Goal: Register for event/course

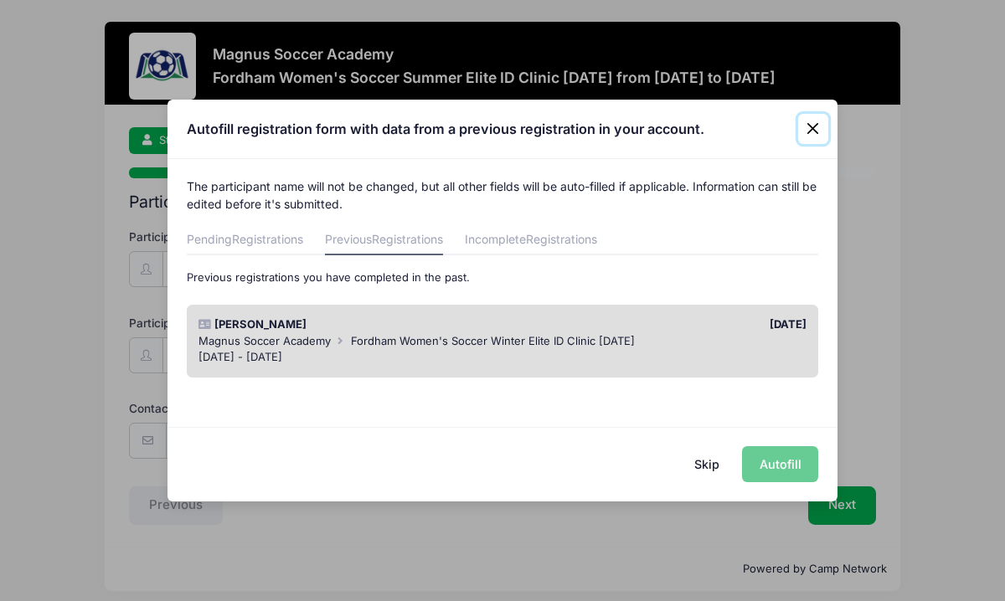
click at [816, 135] on button "Close" at bounding box center [813, 129] width 30 height 30
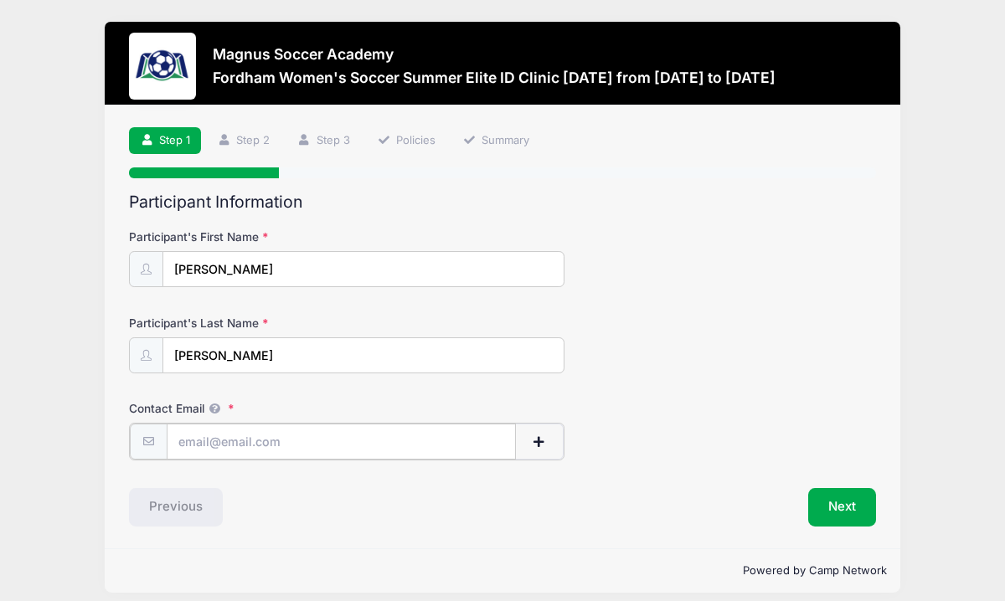
click at [326, 442] on input "Contact Email" at bounding box center [342, 442] width 350 height 36
type input "[EMAIL_ADDRESS][DOMAIN_NAME]"
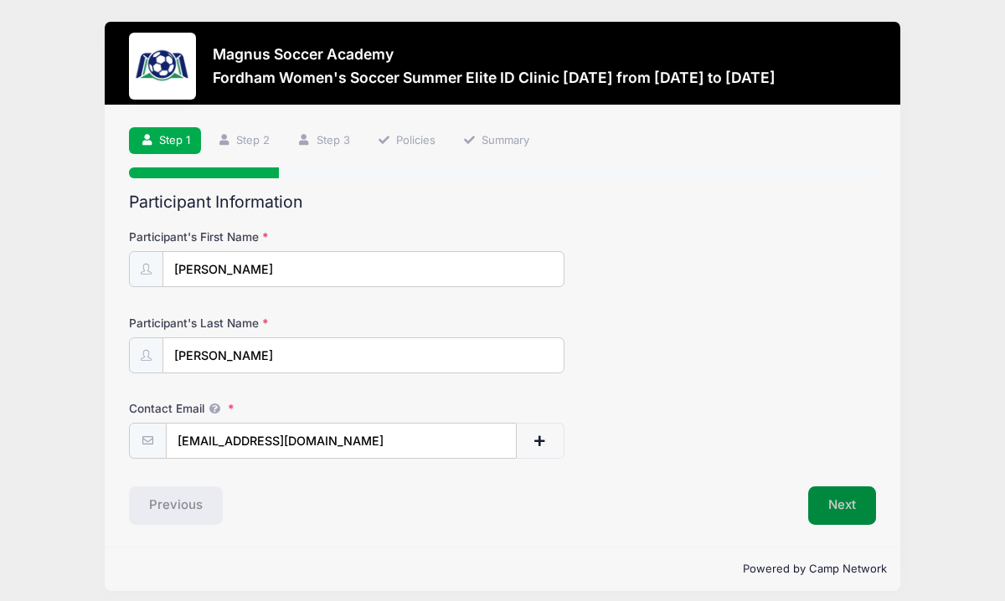
click at [844, 507] on button "Next" at bounding box center [842, 505] width 68 height 39
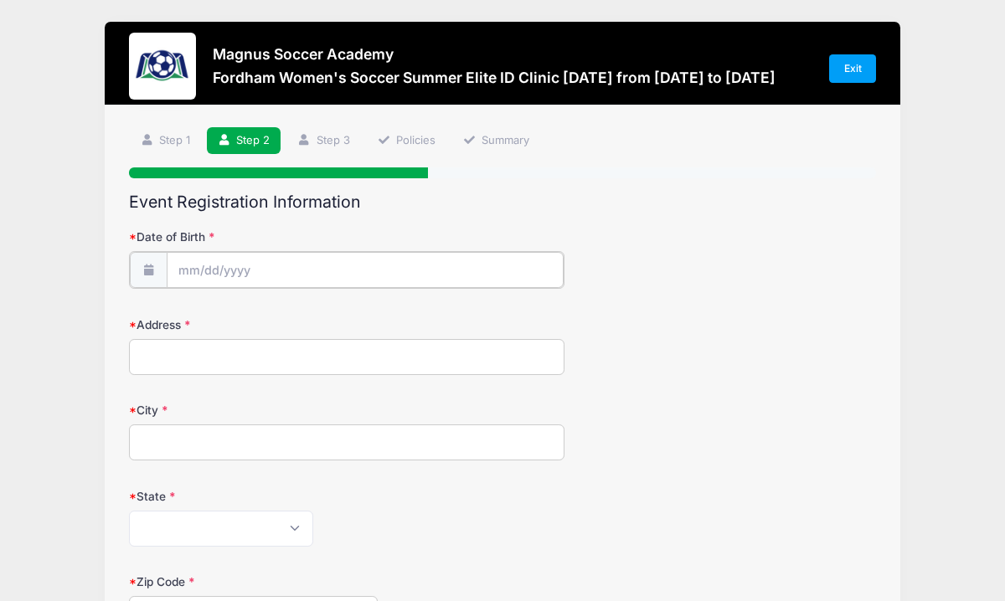
click at [285, 265] on input "Date of Birth" at bounding box center [366, 270] width 398 height 36
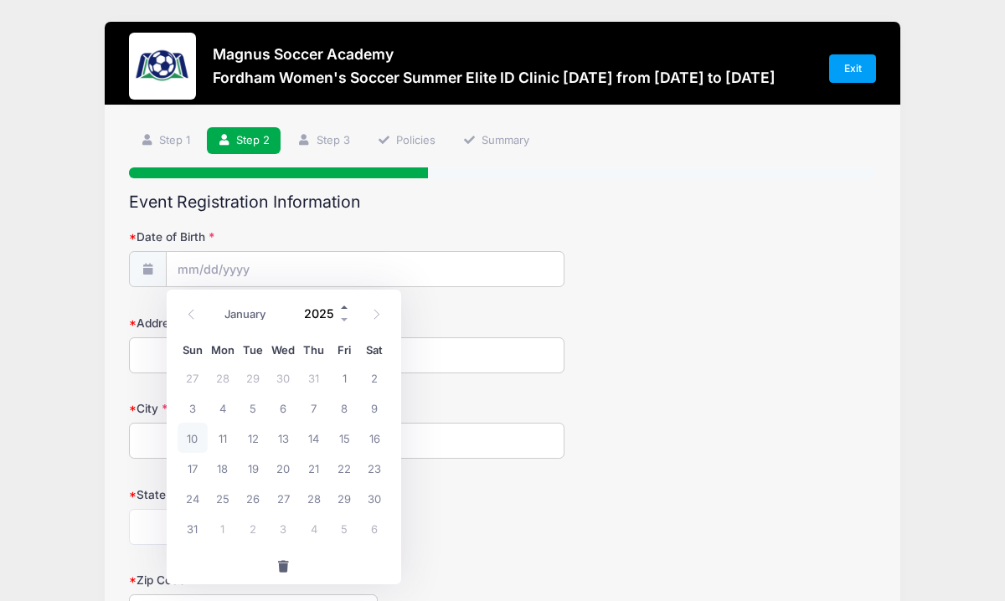
click at [343, 308] on span at bounding box center [345, 307] width 12 height 13
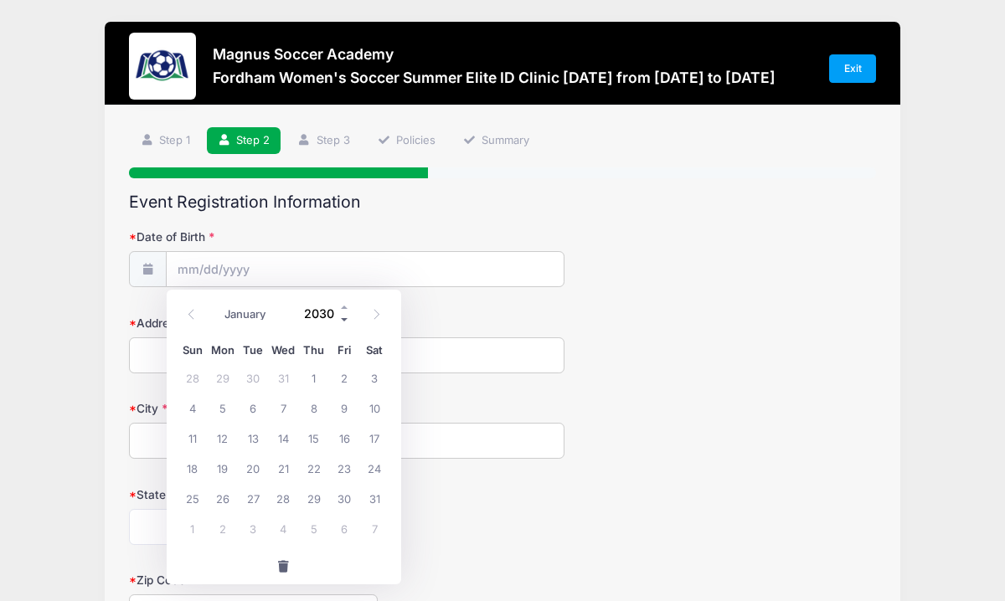
click at [345, 319] on span at bounding box center [345, 320] width 12 height 13
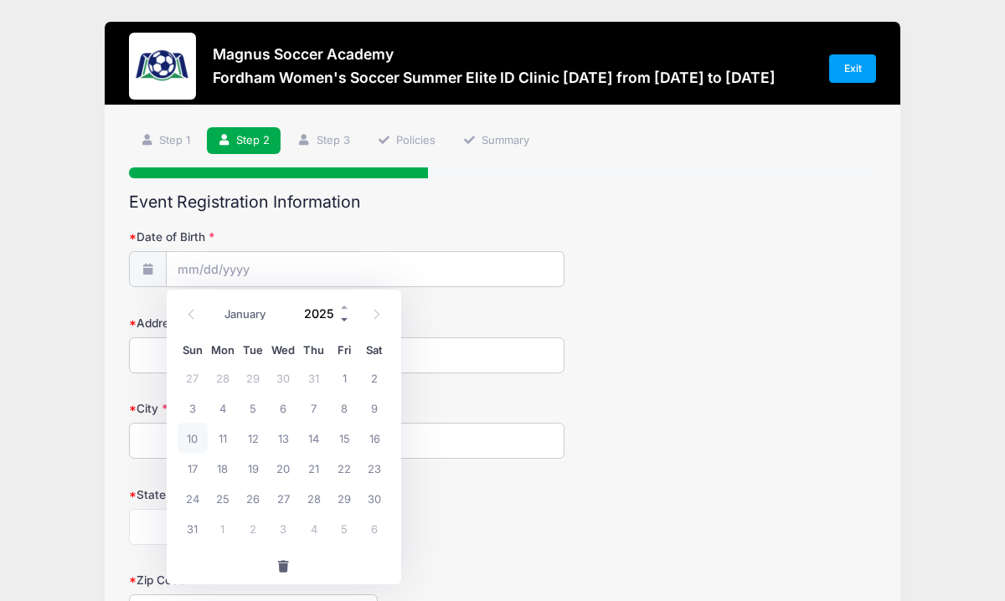
click at [345, 319] on span at bounding box center [345, 320] width 12 height 13
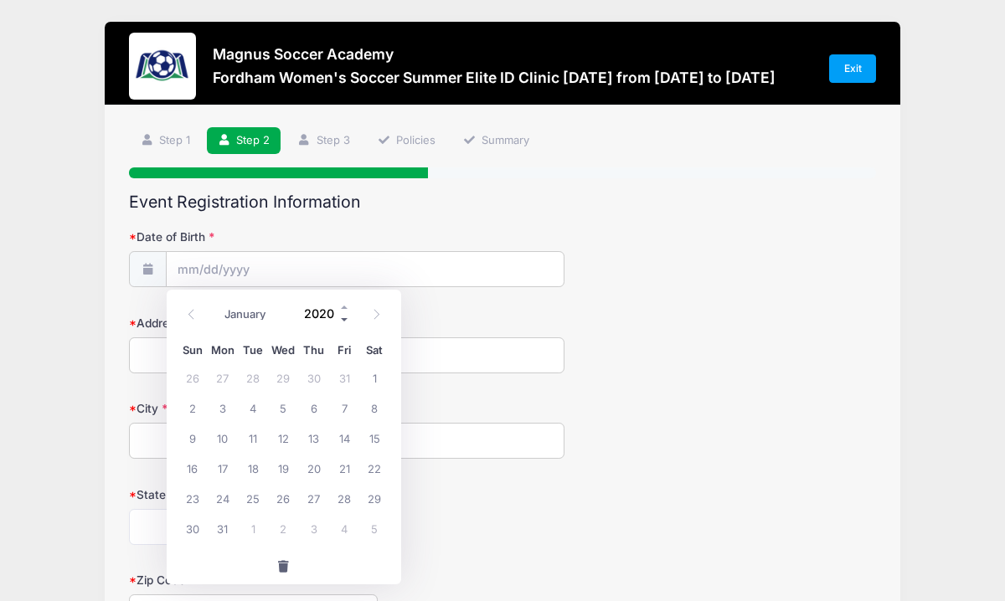
click at [345, 319] on span at bounding box center [345, 320] width 12 height 13
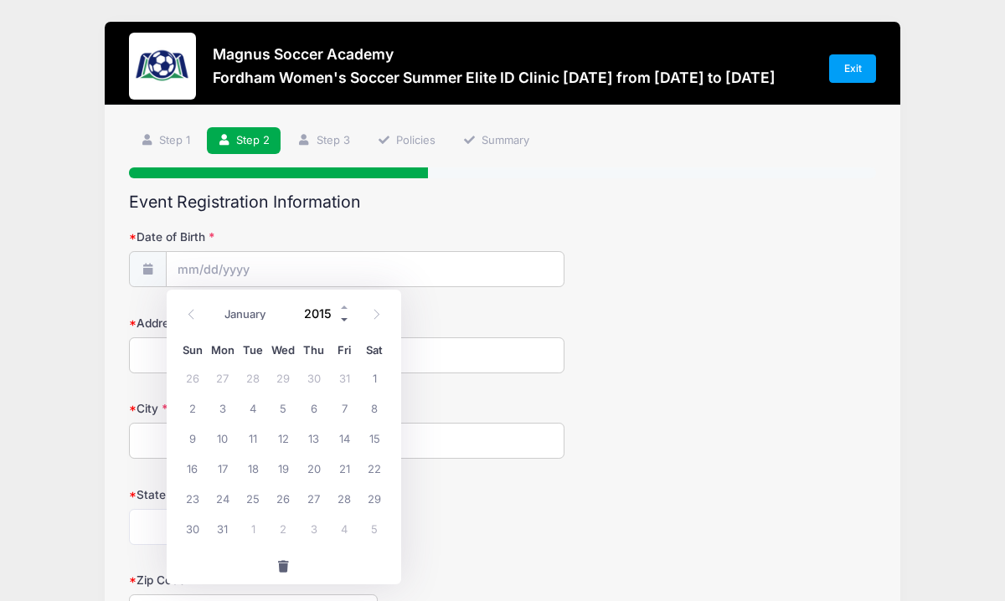
click at [345, 319] on span at bounding box center [345, 320] width 12 height 13
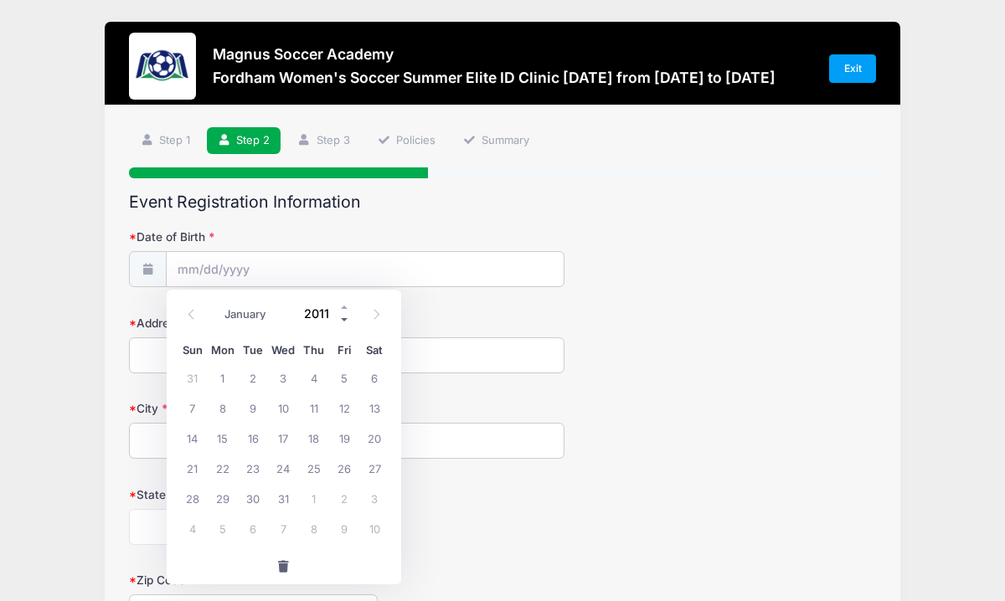
type input "2010"
click at [252, 502] on span "31" at bounding box center [253, 498] width 30 height 30
type input "[DATE]"
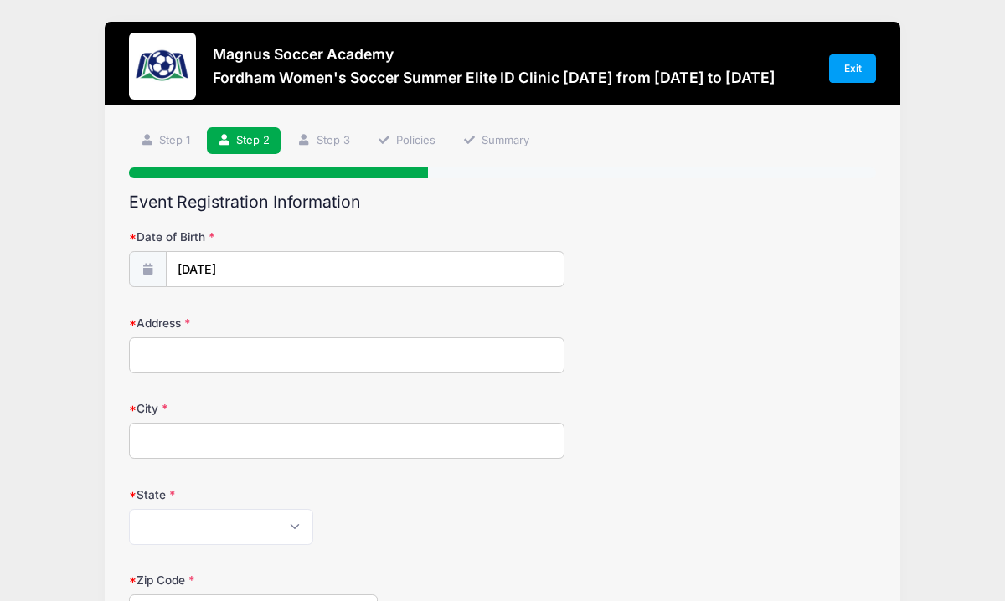
click at [221, 348] on input "Address" at bounding box center [346, 355] width 435 height 36
type input "[STREET_ADDRESS]"
type input "[GEOGRAPHIC_DATA]"
click at [293, 524] on select "[US_STATE] [US_STATE] [US_STATE] [US_STATE] [US_STATE] Armed Forces Africa Arme…" at bounding box center [221, 527] width 184 height 36
select select "NJ"
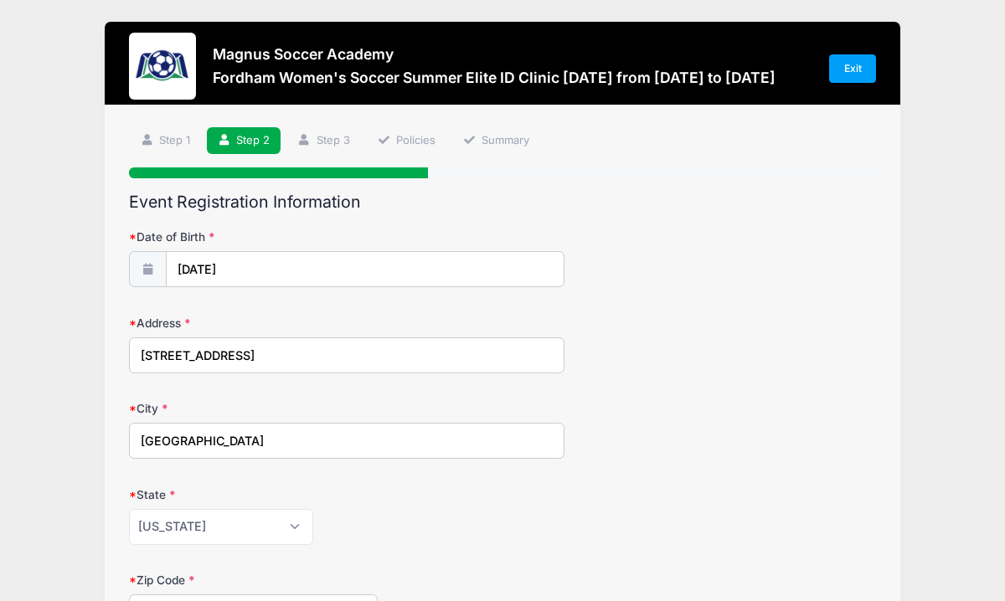
click at [445, 548] on form "Date of Birth [DATE] Address [STREET_ADDRESS] City [GEOGRAPHIC_DATA] State [US_…" at bounding box center [502, 587] width 747 height 717
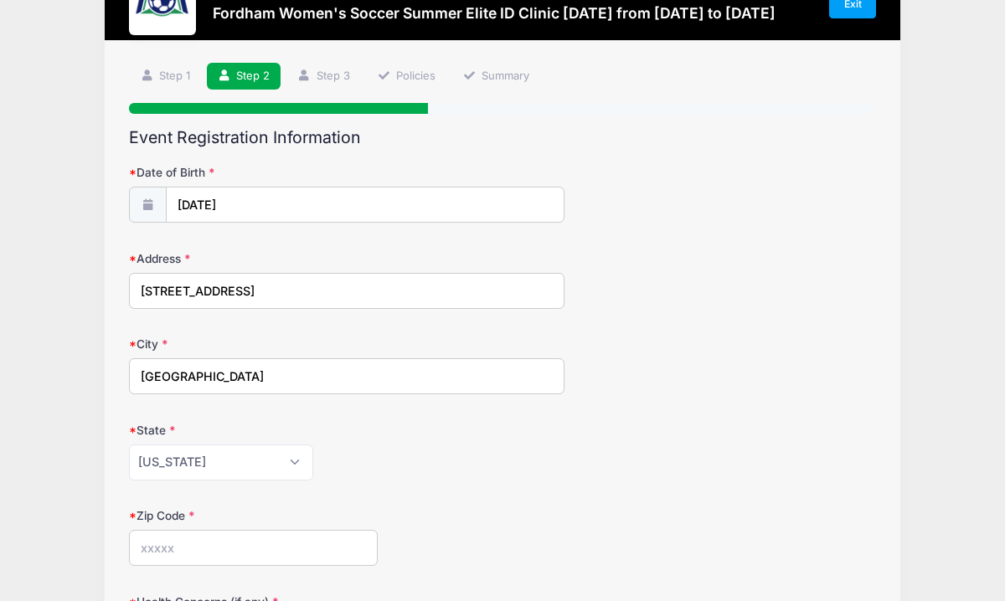
scroll to position [67, 0]
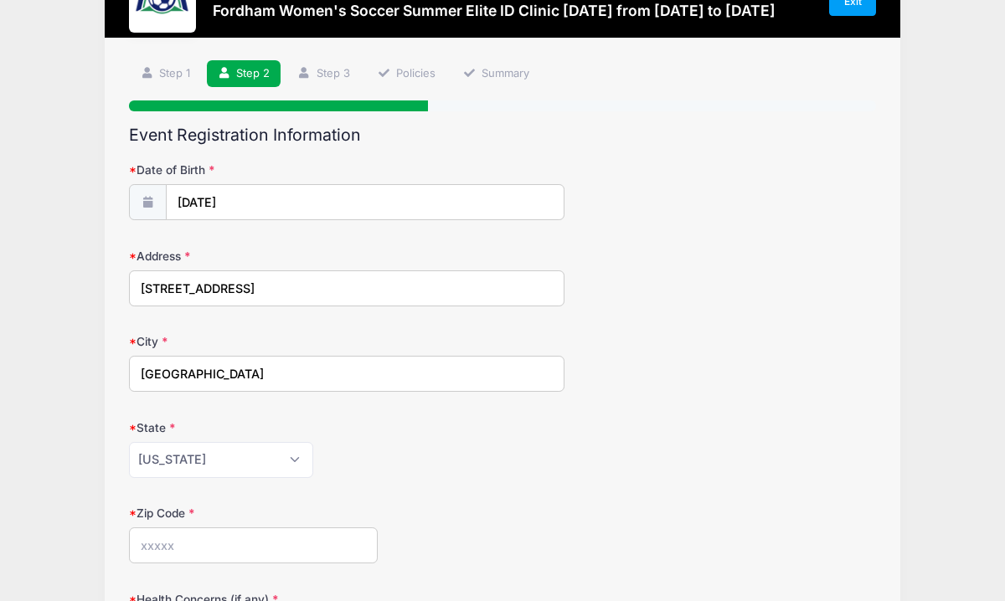
click at [345, 546] on input "Zip Code" at bounding box center [253, 546] width 249 height 36
type input "07044"
click at [625, 507] on div "Zip Code 07044" at bounding box center [502, 534] width 747 height 59
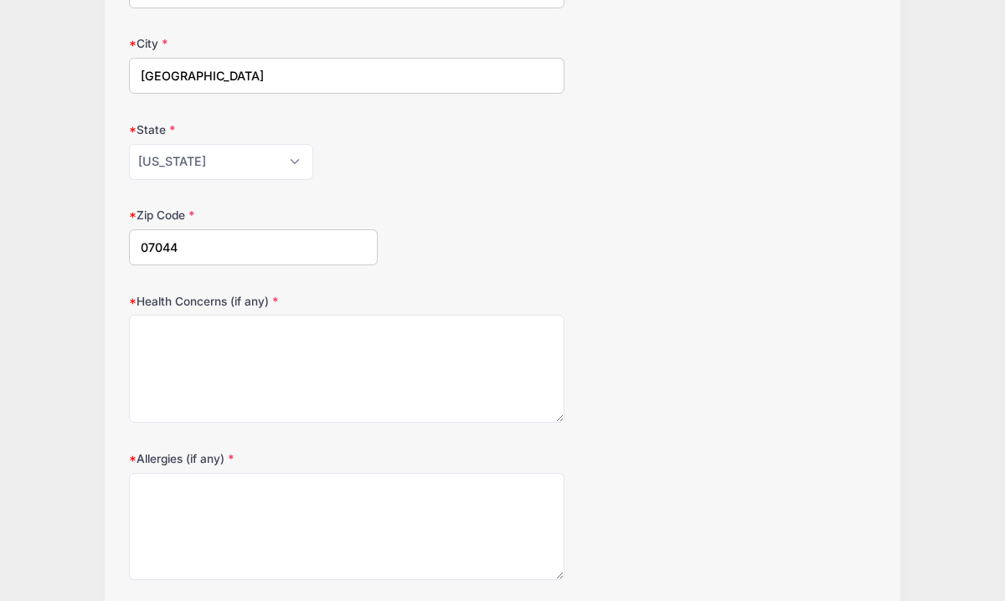
scroll to position [368, 0]
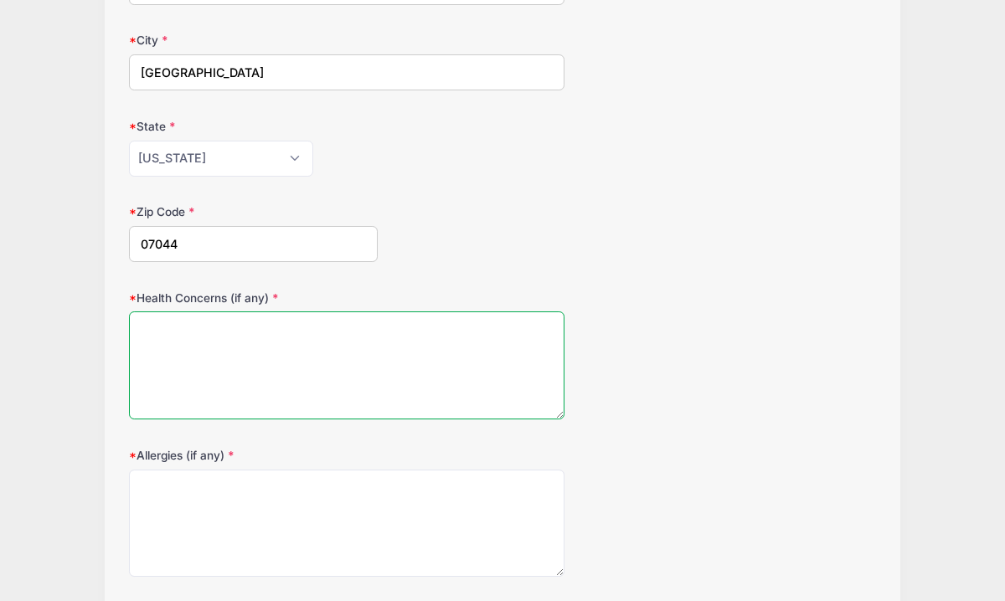
click at [349, 374] on textarea "Health Concerns (if any)" at bounding box center [346, 365] width 435 height 108
type textarea "None"
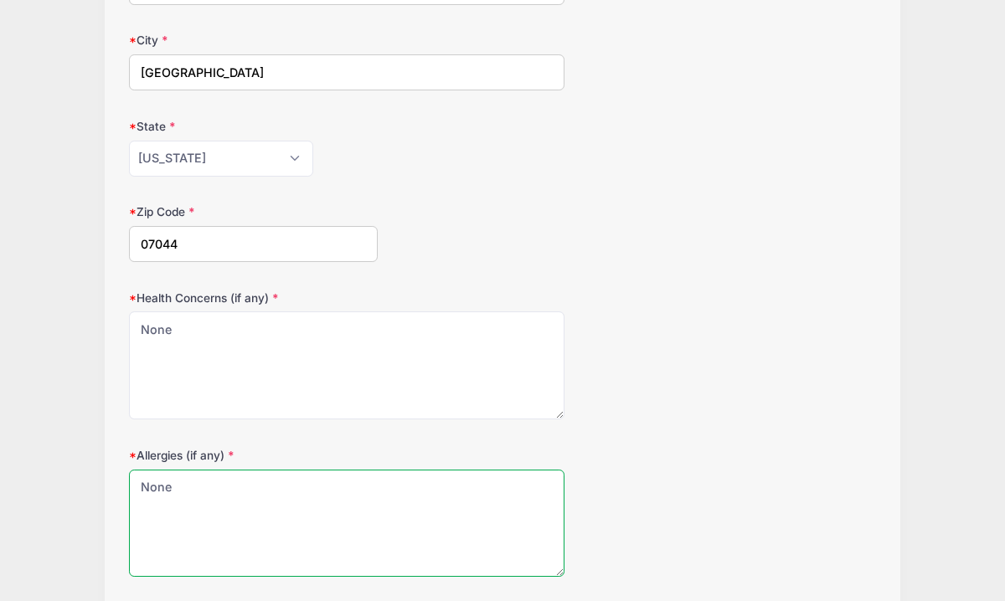
type textarea "None"
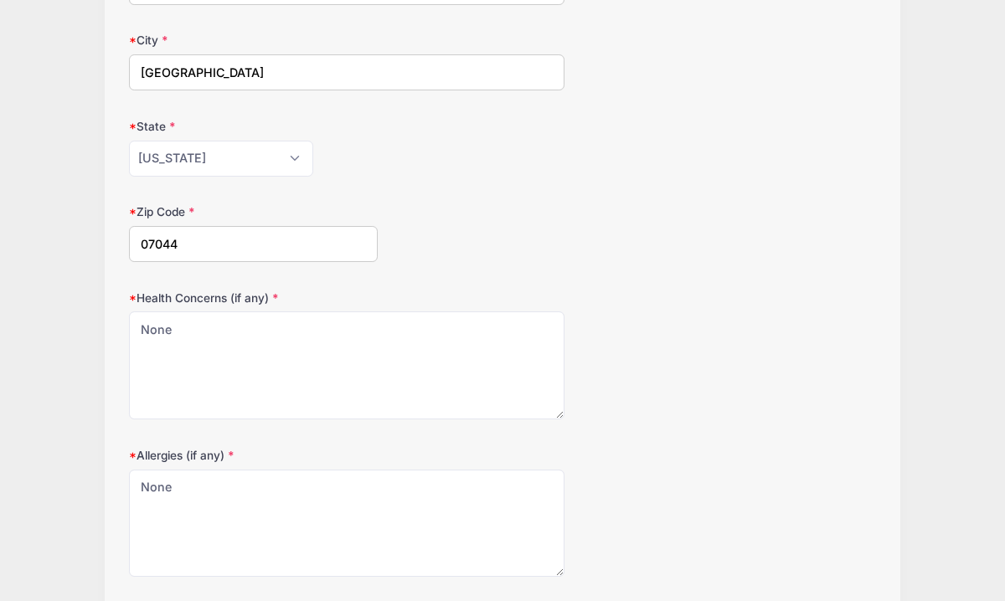
scroll to position [497, 0]
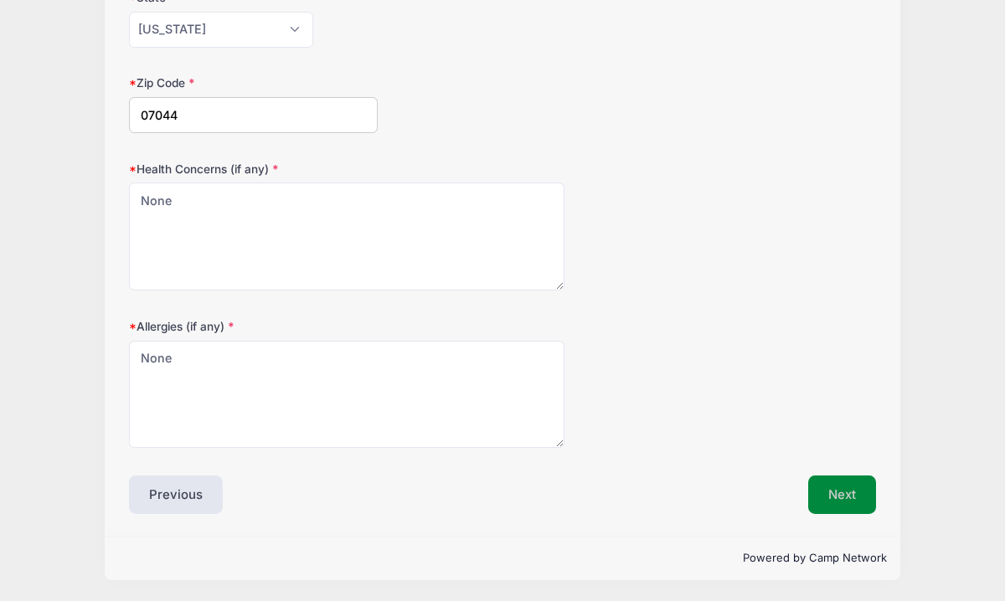
click at [831, 487] on button "Next" at bounding box center [842, 495] width 68 height 39
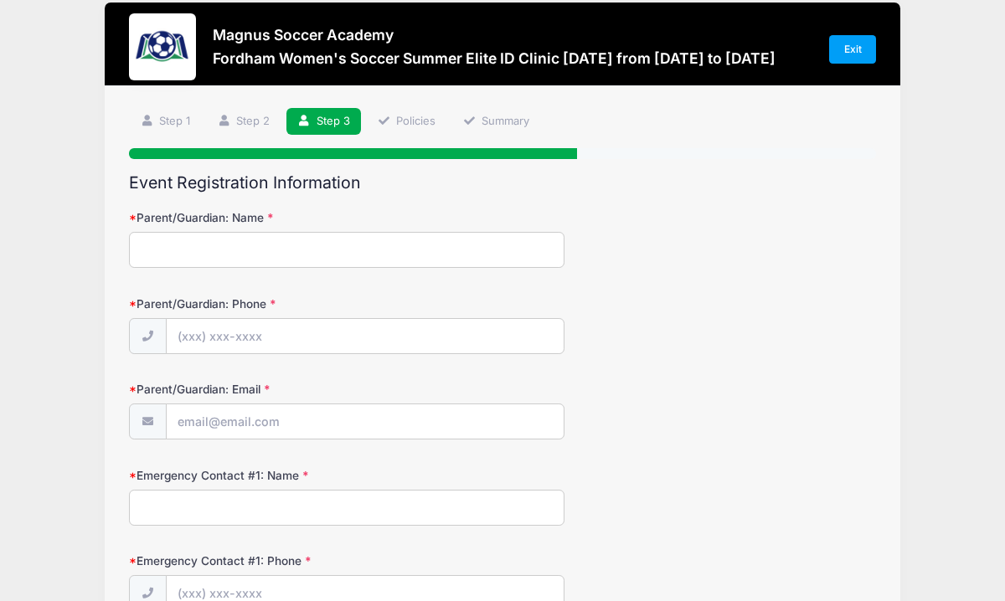
scroll to position [0, 0]
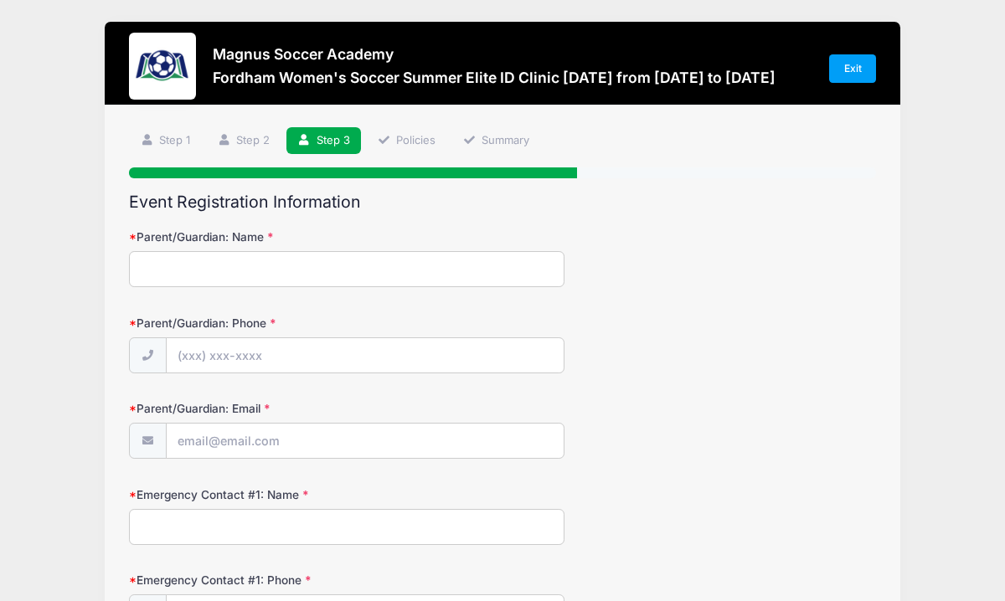
click at [171, 275] on input "Parent/Guardian: Name" at bounding box center [346, 269] width 435 height 36
type input "[PERSON_NAME]"
type input "[PHONE_NUMBER]"
click at [248, 458] on input "Parent/Guardian: Email" at bounding box center [366, 442] width 398 height 36
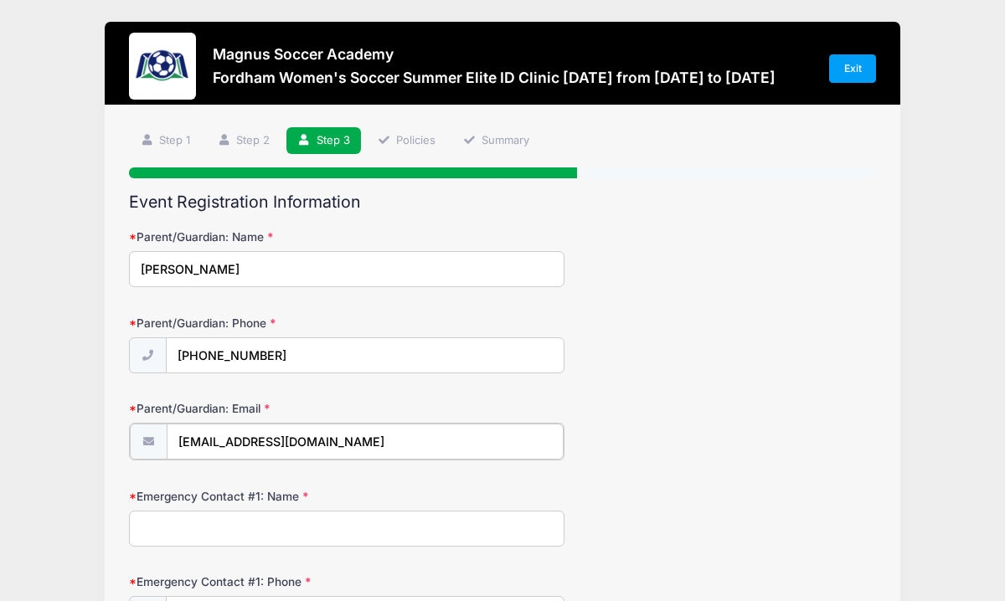
type input "[EMAIL_ADDRESS][DOMAIN_NAME]"
type input "m"
type input "[PERSON_NAME]"
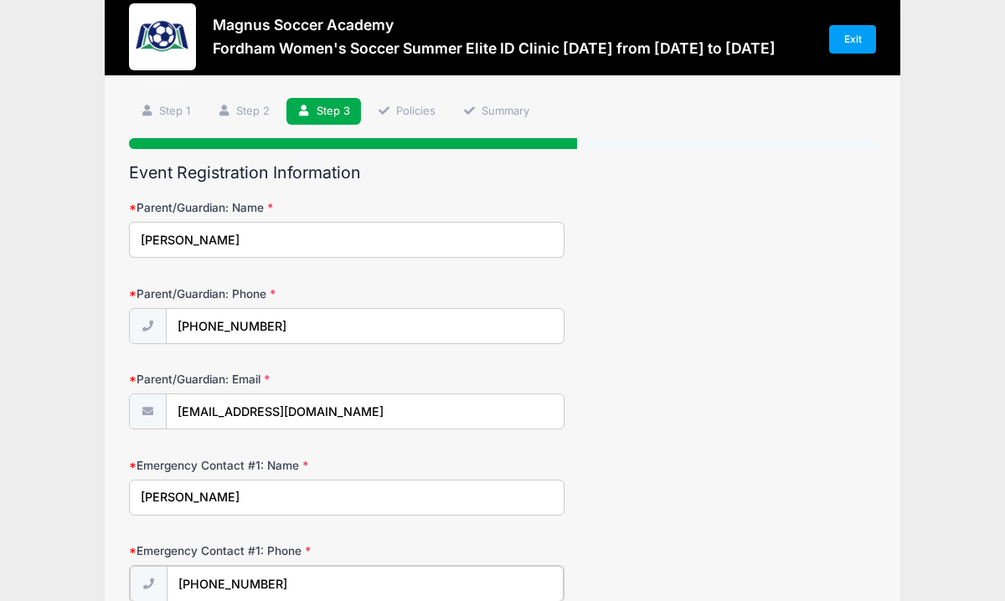
type input "[PHONE_NUMBER]"
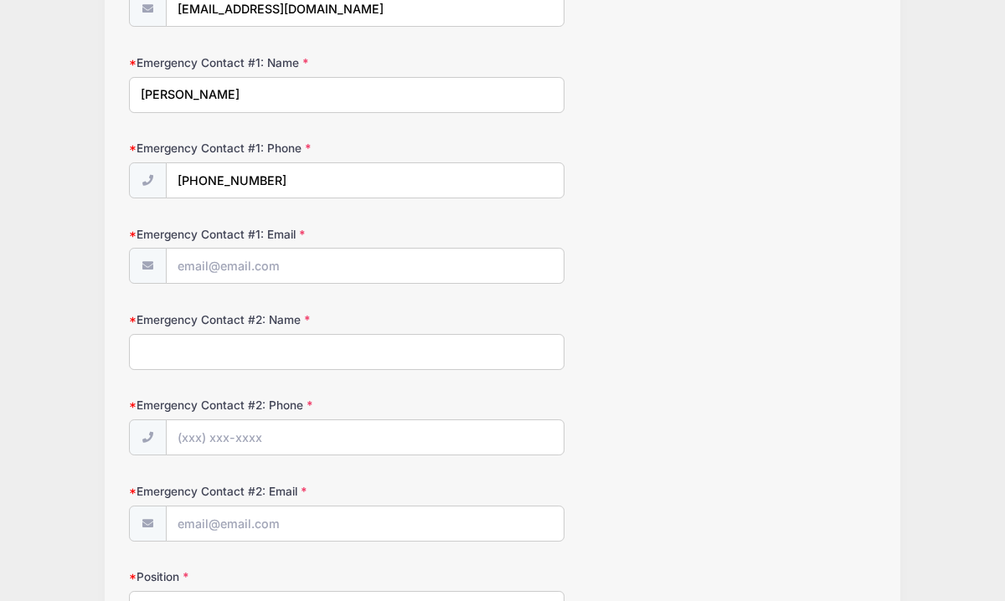
scroll to position [465, 0]
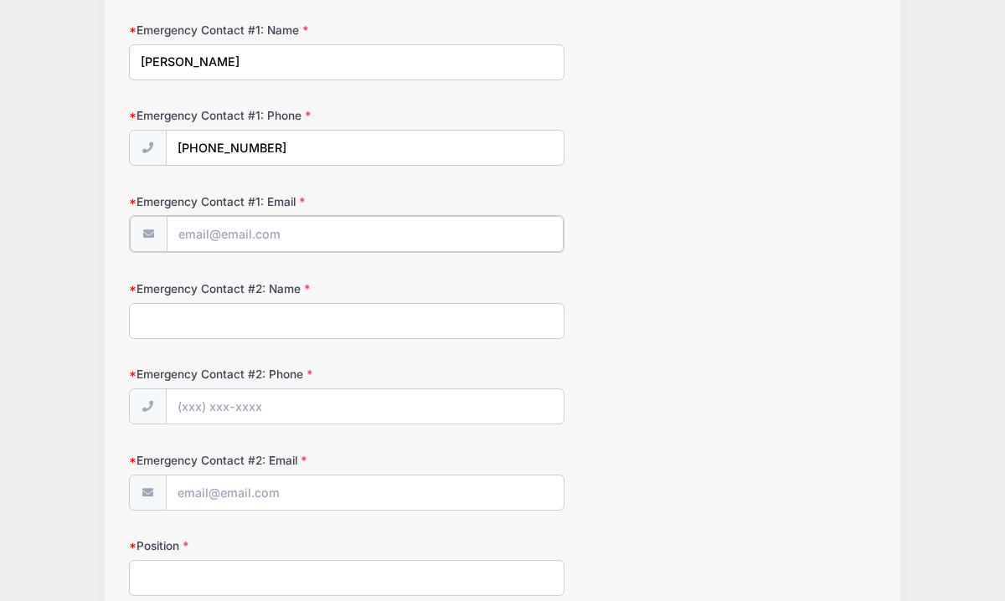
click at [269, 241] on input "Emergency Contact #1: Email" at bounding box center [366, 234] width 398 height 36
type input "[PERSON_NAME][EMAIL_ADDRESS][PERSON_NAME][DOMAIN_NAME]"
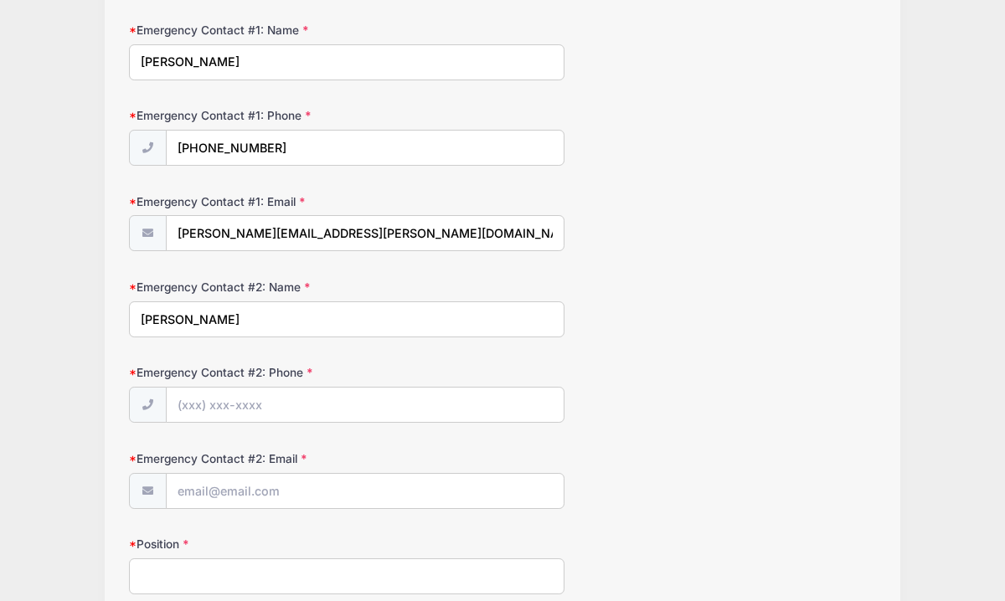
type input "[PERSON_NAME]"
type input "[PHONE_NUMBER]"
click at [229, 497] on input "Emergency Contact #2: Email" at bounding box center [366, 492] width 398 height 36
type input "[EMAIL_ADDRESS][DOMAIN_NAME]"
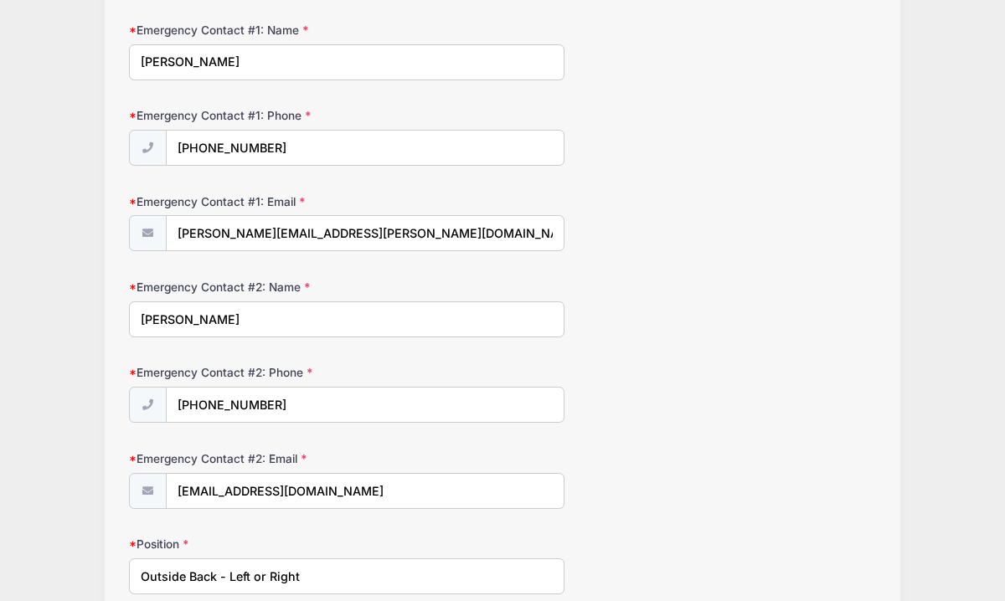
type input "Outside Back - Left or Right"
click at [653, 424] on form "Parent/Guardian: Name [PERSON_NAME] Parent/Guardian: Phone [PHONE_NUMBER] Paren…" at bounding box center [502, 436] width 747 height 1345
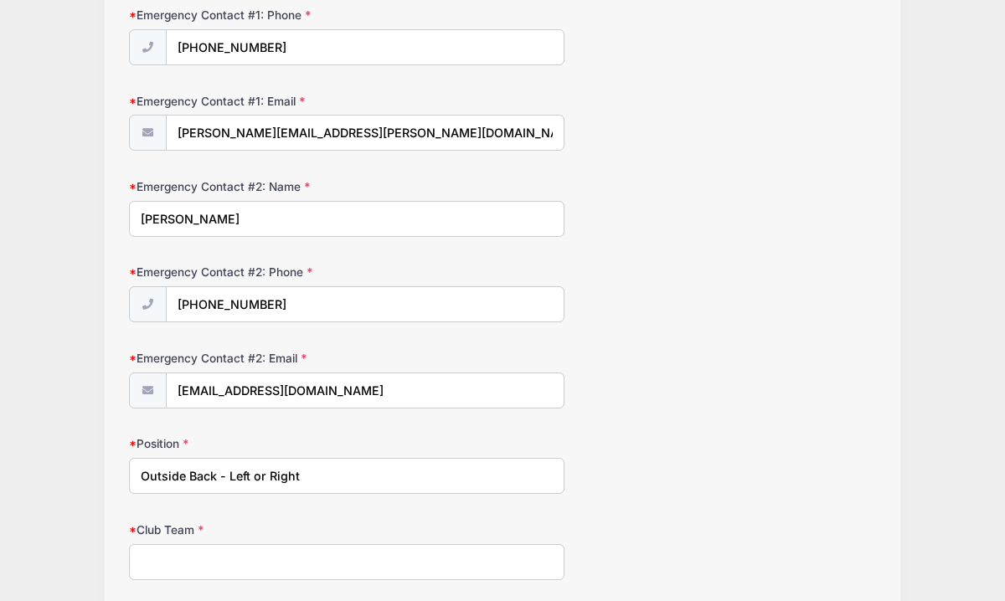
scroll to position [599, 0]
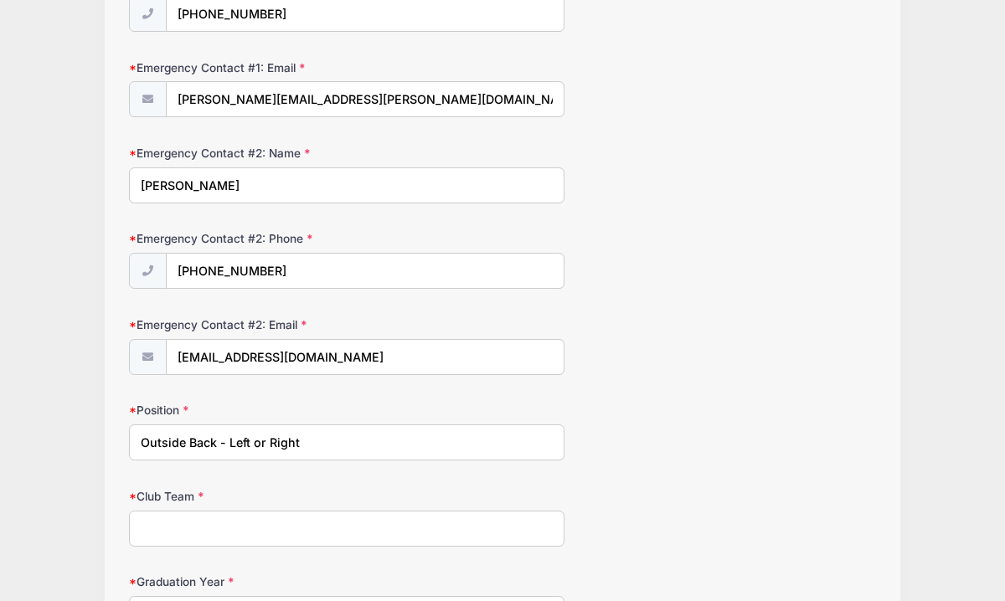
click at [259, 528] on input "Club Team" at bounding box center [346, 529] width 435 height 36
type input "STA GA"
click at [692, 552] on form "Parent/Guardian: Name [PERSON_NAME] Parent/Guardian: Phone [PHONE_NUMBER] Paren…" at bounding box center [502, 302] width 747 height 1345
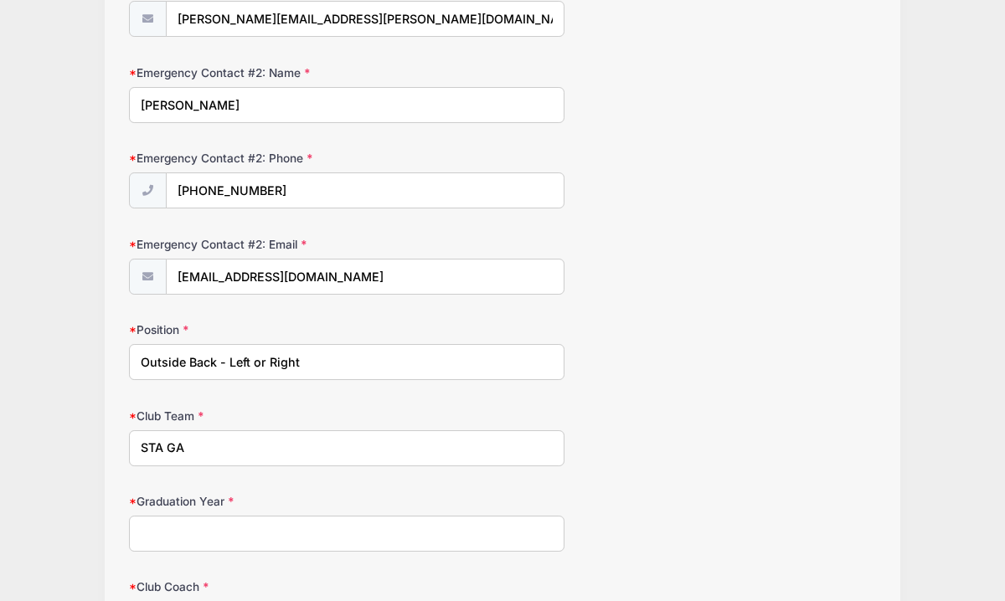
scroll to position [699, 0]
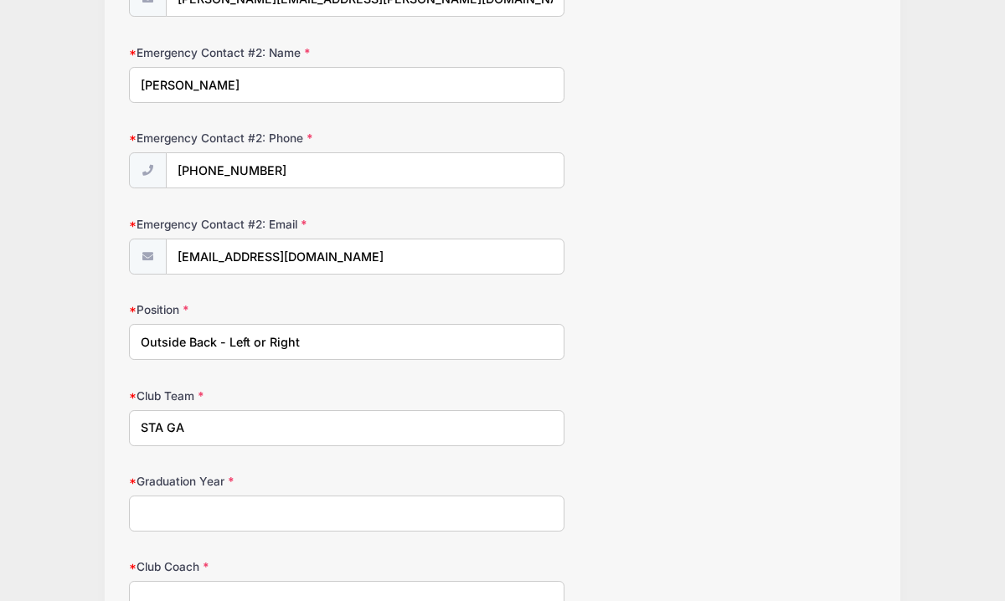
click at [345, 518] on input "Graduation Year" at bounding box center [346, 514] width 435 height 36
type input "2028"
click at [337, 590] on input "Club Coach" at bounding box center [346, 599] width 435 height 36
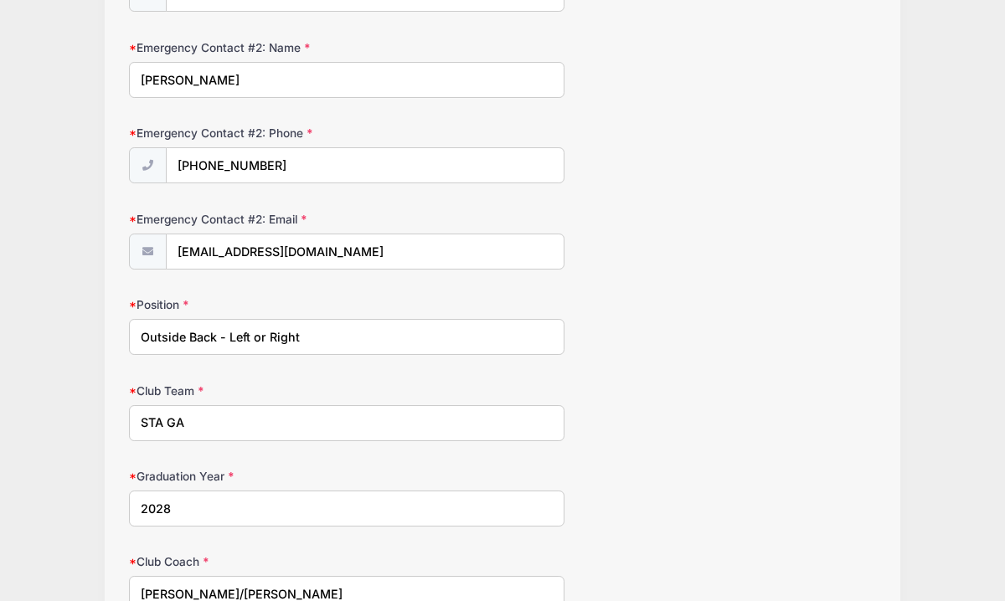
type input "[PERSON_NAME]/[PERSON_NAME]"
click at [703, 576] on div "Club Coach [PERSON_NAME]/[PERSON_NAME]" at bounding box center [502, 582] width 747 height 59
click at [768, 526] on div "Graduation Year [DATE]" at bounding box center [502, 497] width 747 height 59
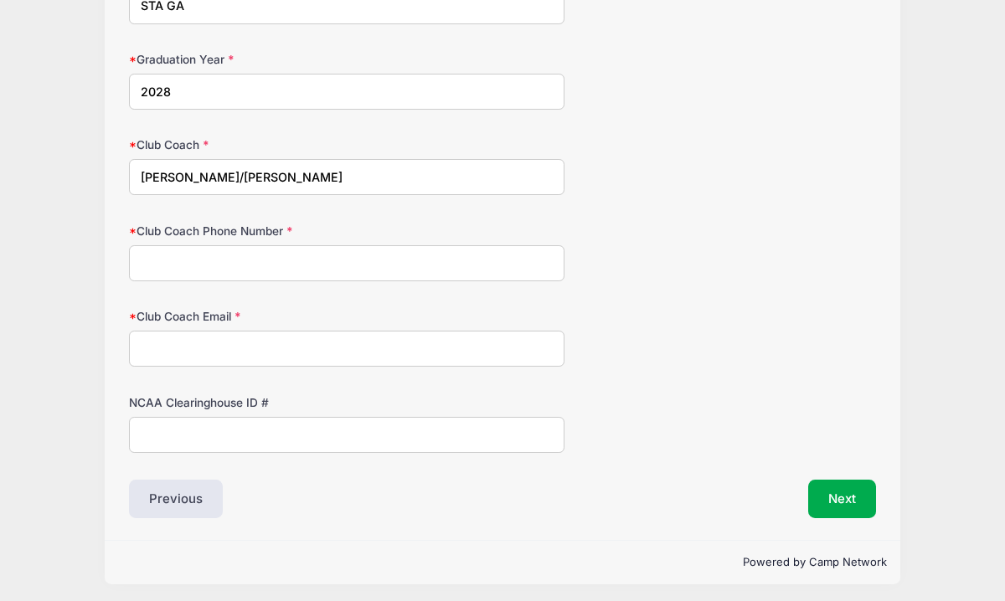
scroll to position [1125, 0]
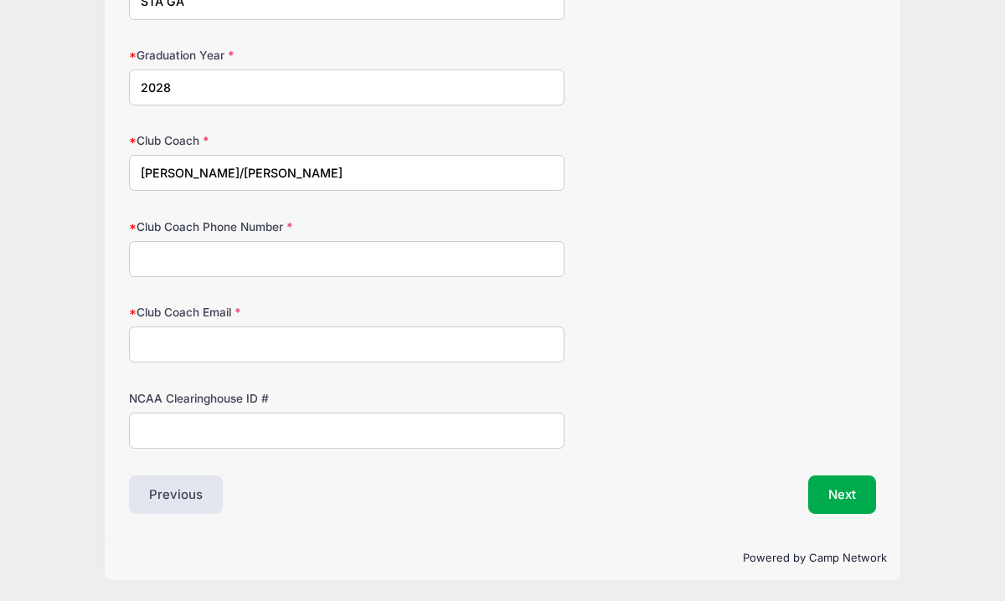
click at [189, 353] on input "Club Coach Email" at bounding box center [346, 345] width 435 height 36
click at [178, 263] on input "Club Coach Phone Number" at bounding box center [346, 259] width 435 height 36
type input "[PHONE_NUMBER]"
click at [185, 341] on input "Club Coach Email" at bounding box center [346, 345] width 435 height 36
type input "[EMAIL_ADDRESS][DOMAIN_NAME]"
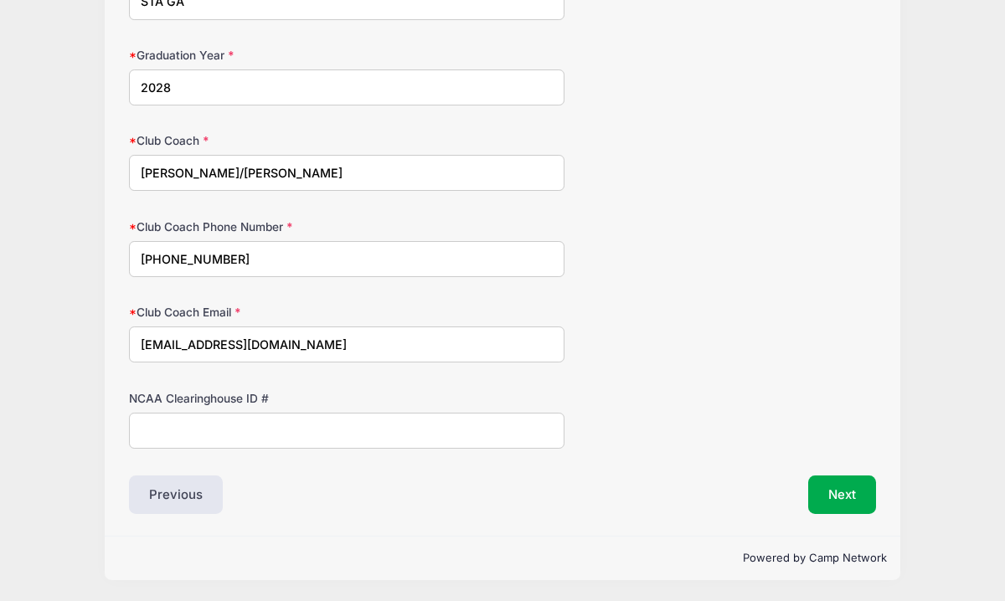
click at [757, 395] on div "NCAA Clearinghouse ID #" at bounding box center [502, 419] width 747 height 59
click at [835, 491] on button "Next" at bounding box center [842, 495] width 68 height 39
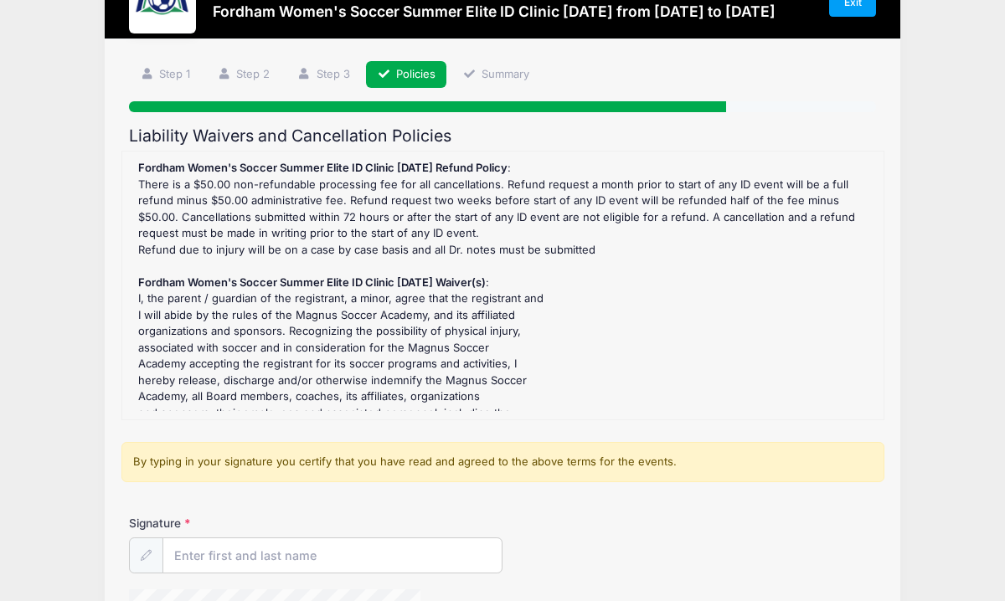
scroll to position [67, 0]
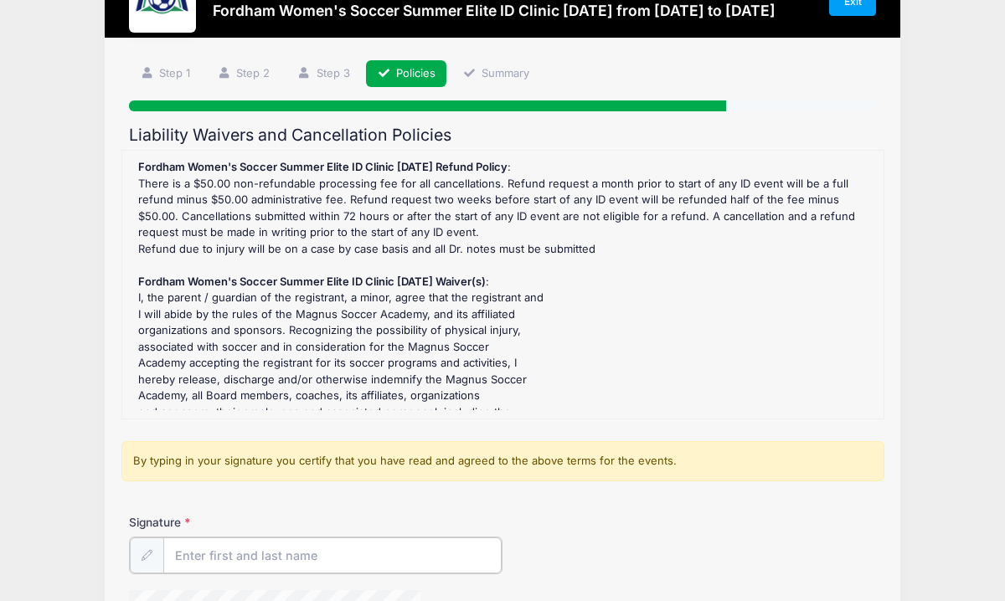
click at [282, 566] on input "Signature" at bounding box center [332, 556] width 338 height 36
type input "[PERSON_NAME]"
click at [747, 564] on div "Signature [PERSON_NAME]" at bounding box center [502, 543] width 747 height 59
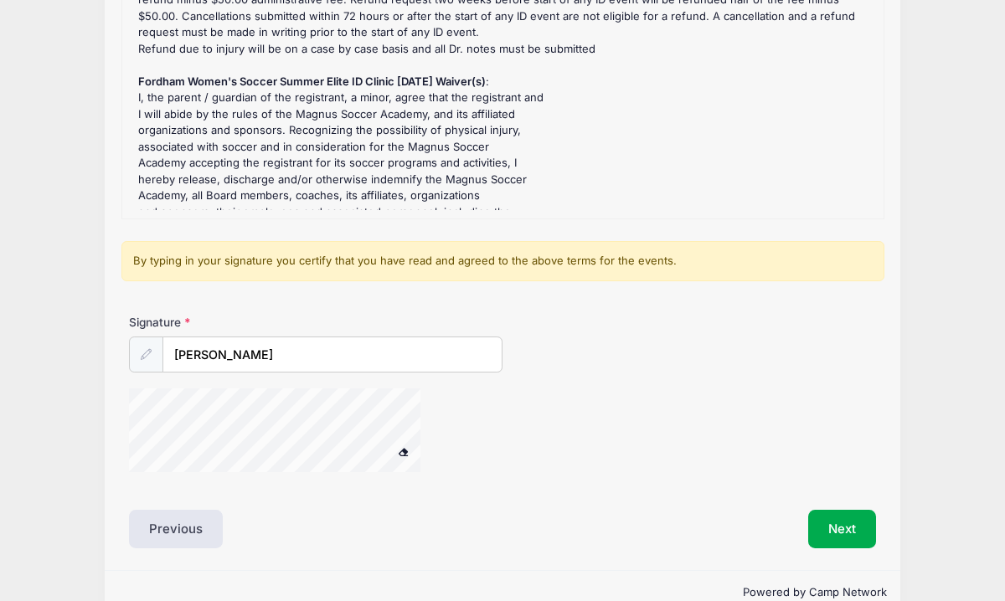
scroll to position [301, 0]
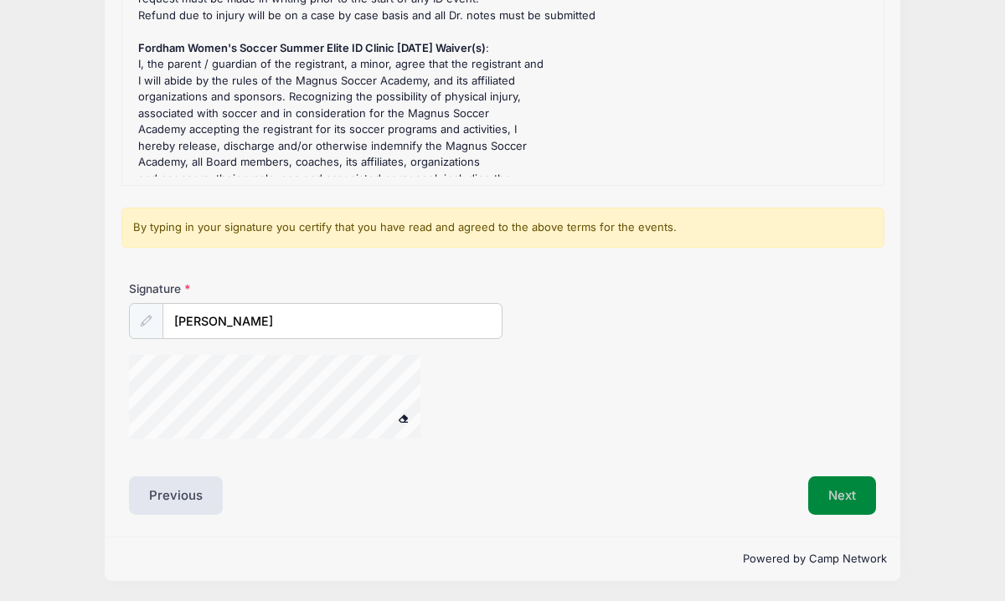
click at [843, 492] on button "Next" at bounding box center [842, 495] width 68 height 39
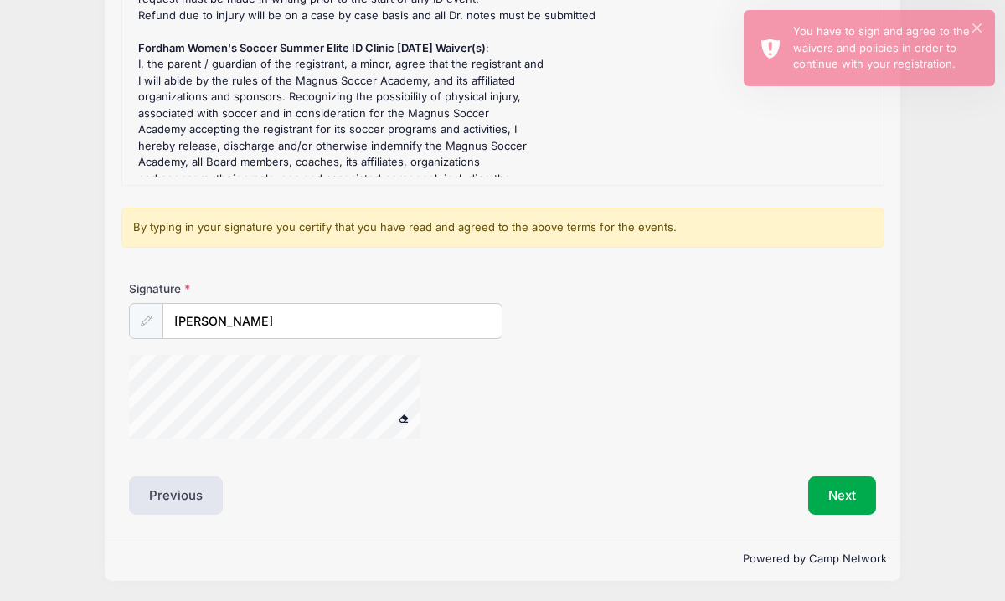
click at [403, 419] on span at bounding box center [404, 418] width 12 height 9
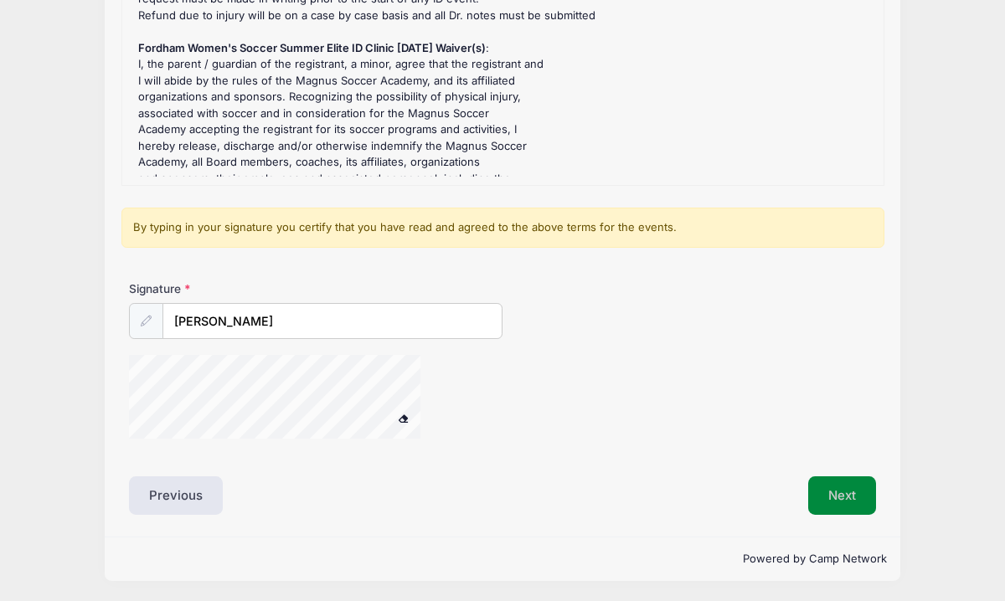
click at [831, 497] on button "Next" at bounding box center [842, 495] width 68 height 39
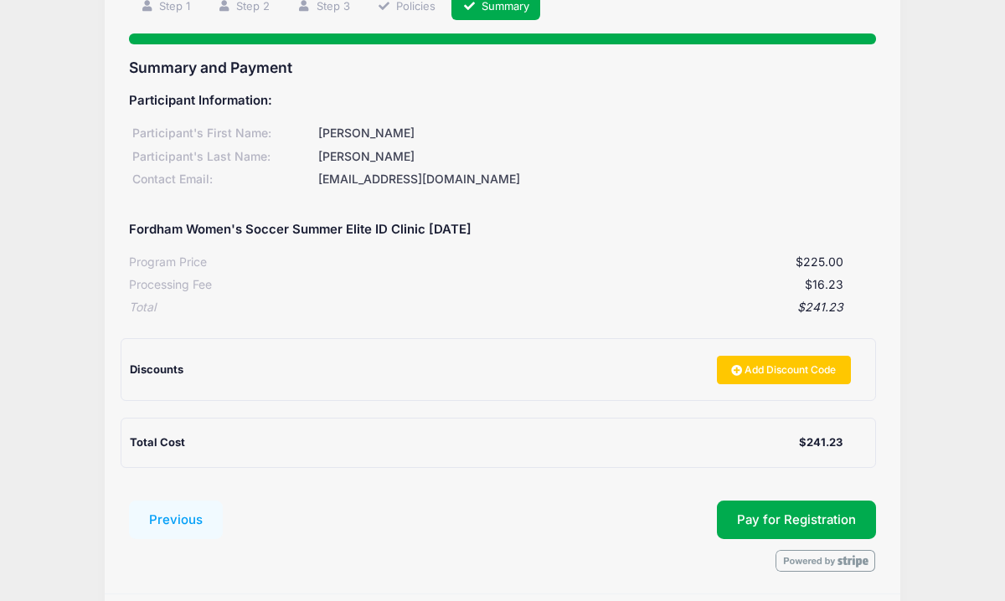
scroll to position [167, 0]
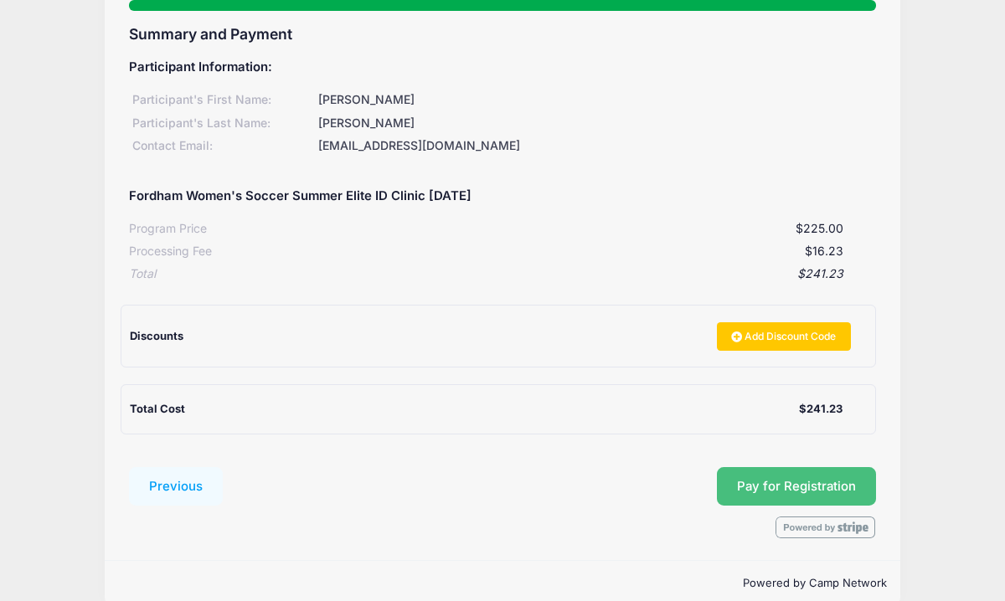
click at [842, 489] on span "Pay for Registration" at bounding box center [796, 486] width 119 height 15
